Goal: Find contact information: Find contact information

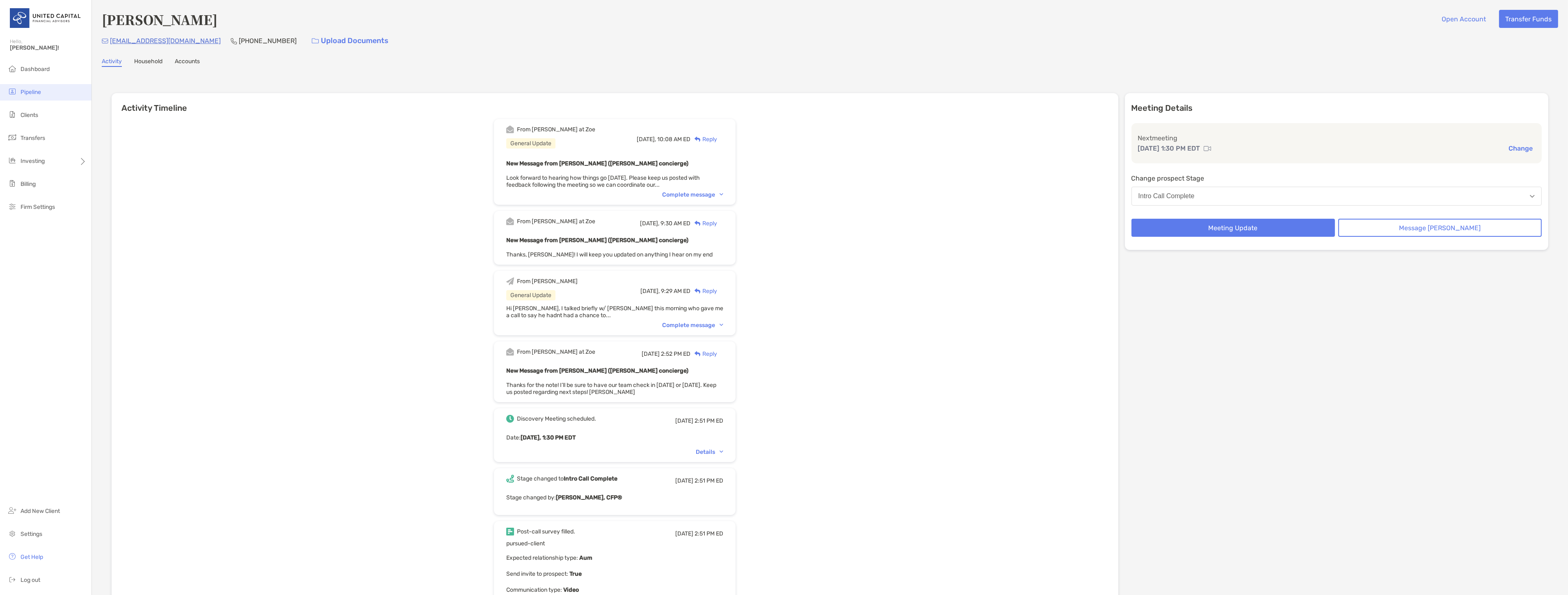
click at [40, 95] on span "Pipeline" at bounding box center [31, 92] width 21 height 7
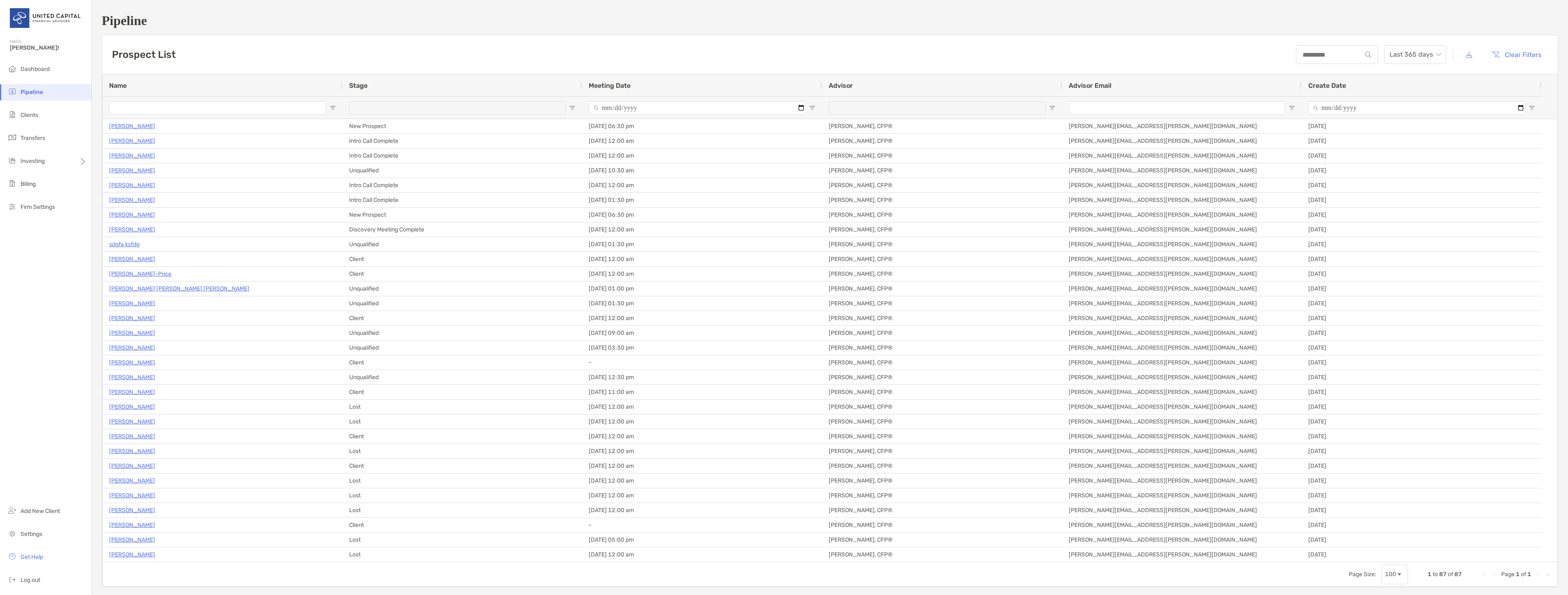
type input "**********"
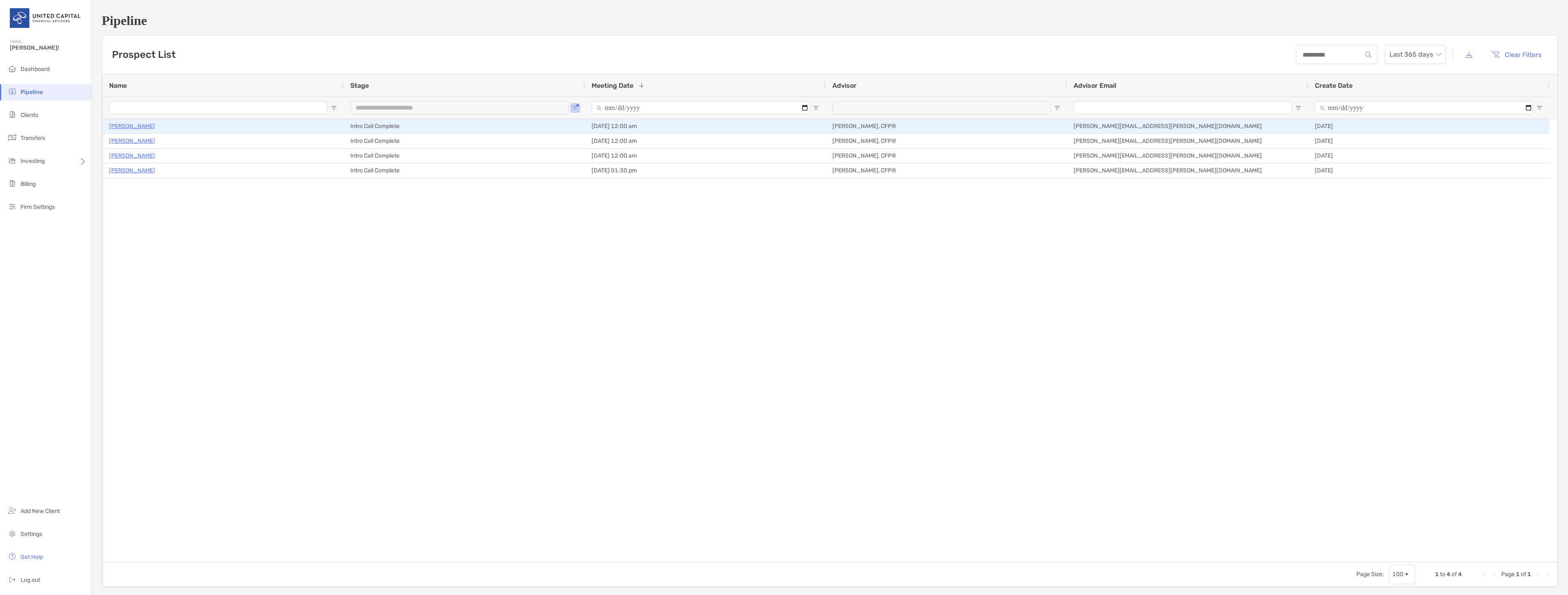
click at [121, 125] on p "[PERSON_NAME]" at bounding box center [131, 126] width 46 height 10
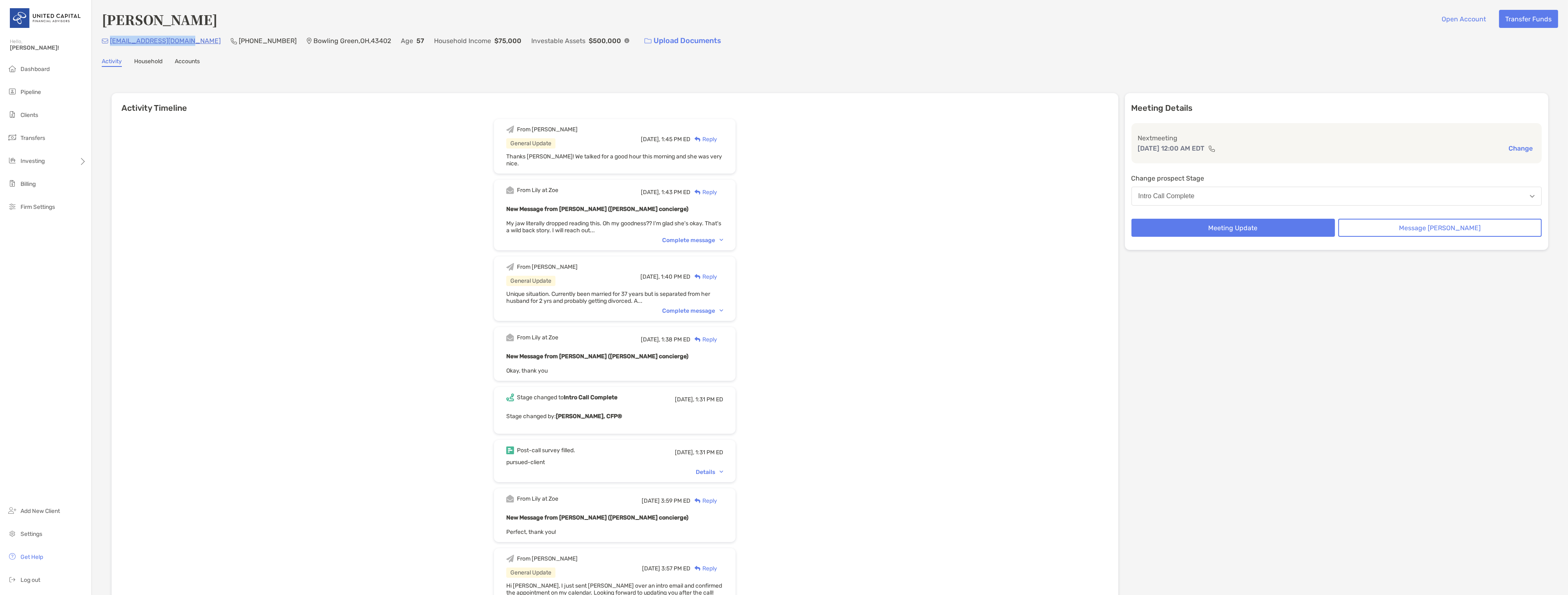
drag, startPoint x: 191, startPoint y: 38, endPoint x: 111, endPoint y: 40, distance: 80.0
click at [111, 40] on div "davesgirl_67@yahoo.com (419) 307-5184 Bowling Green , OH , 43402 Age 57 Househo…" at bounding box center [830, 41] width 1457 height 18
copy p "[EMAIL_ADDRESS][DOMAIN_NAME]"
